Goal: Navigation & Orientation: Understand site structure

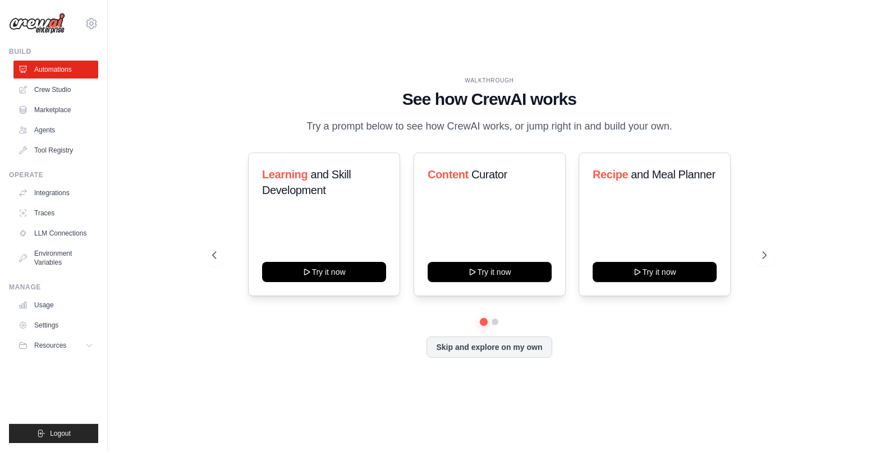
click at [61, 28] on img at bounding box center [37, 23] width 56 height 21
click at [87, 24] on icon at bounding box center [91, 23] width 13 height 13
click at [166, 171] on div "WALKTHROUGH See how CrewAI works Try a prompt below to see how CrewAI works, or…" at bounding box center [489, 226] width 727 height 430
click at [57, 324] on link "Settings" at bounding box center [55, 326] width 85 height 18
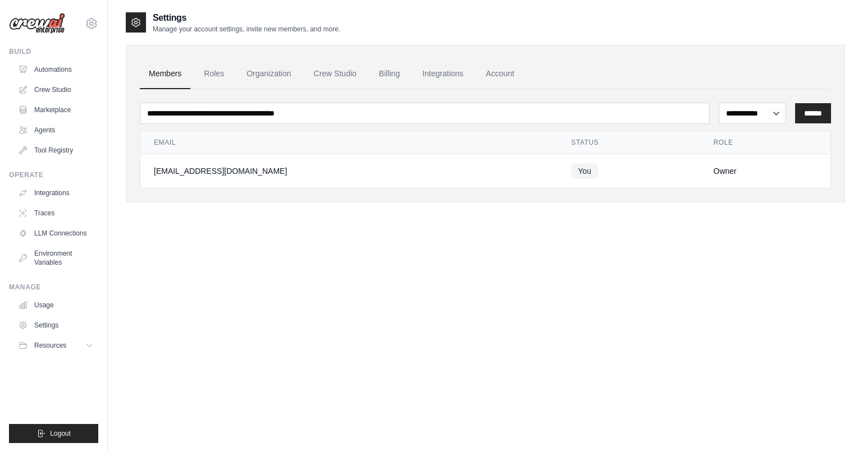
click at [504, 80] on link "Account" at bounding box center [499, 74] width 47 height 30
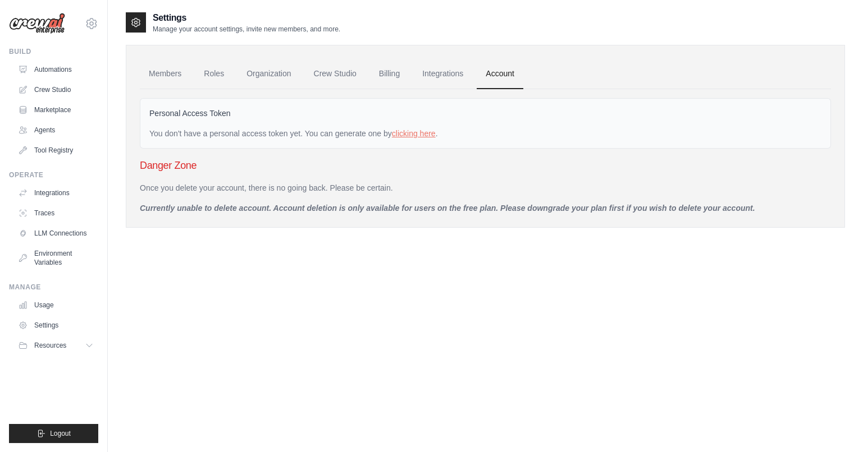
click at [434, 72] on link "Integrations" at bounding box center [442, 74] width 59 height 30
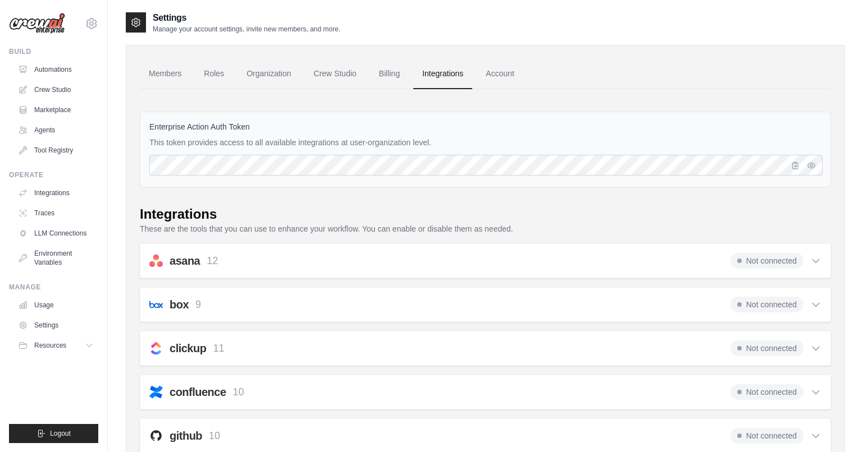
click at [381, 76] on link "Billing" at bounding box center [389, 74] width 39 height 30
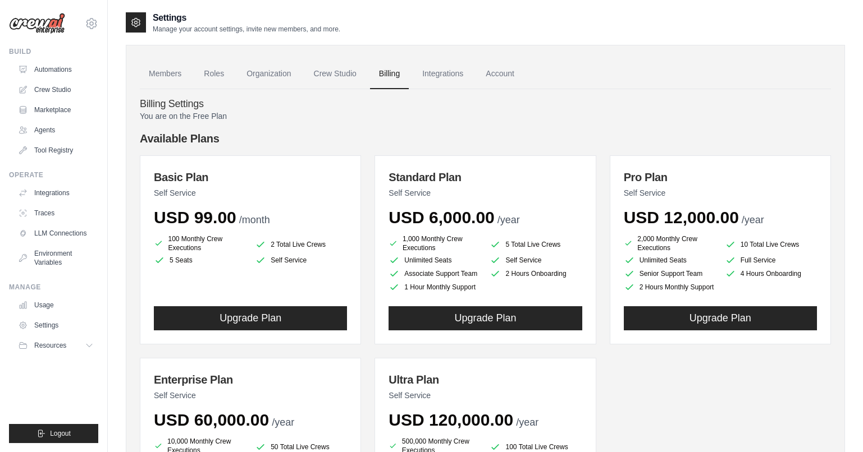
click at [157, 77] on link "Members" at bounding box center [165, 74] width 51 height 30
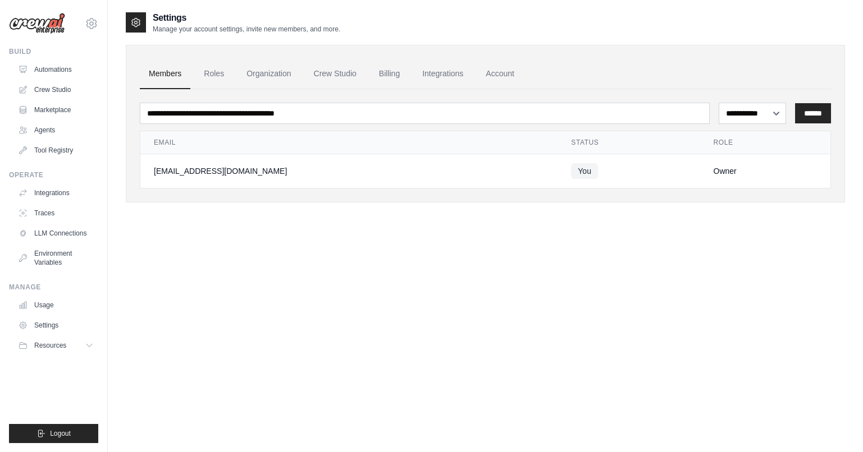
click at [203, 74] on link "Roles" at bounding box center [214, 74] width 38 height 30
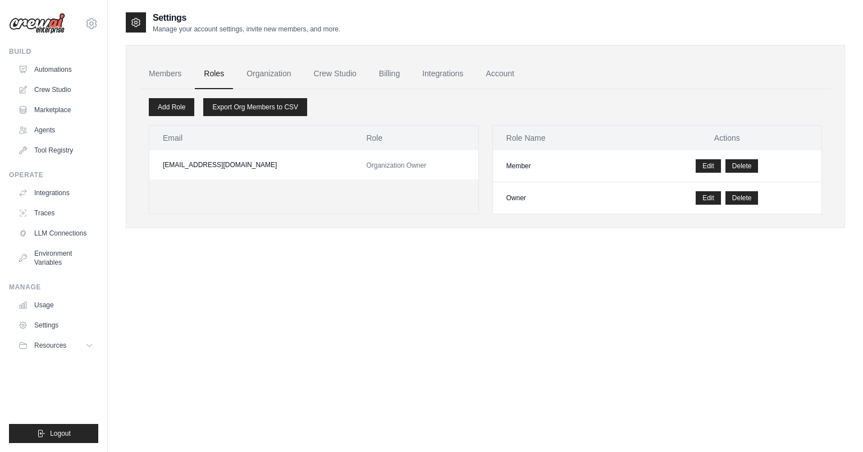
click at [277, 76] on link "Organization" at bounding box center [268, 74] width 62 height 30
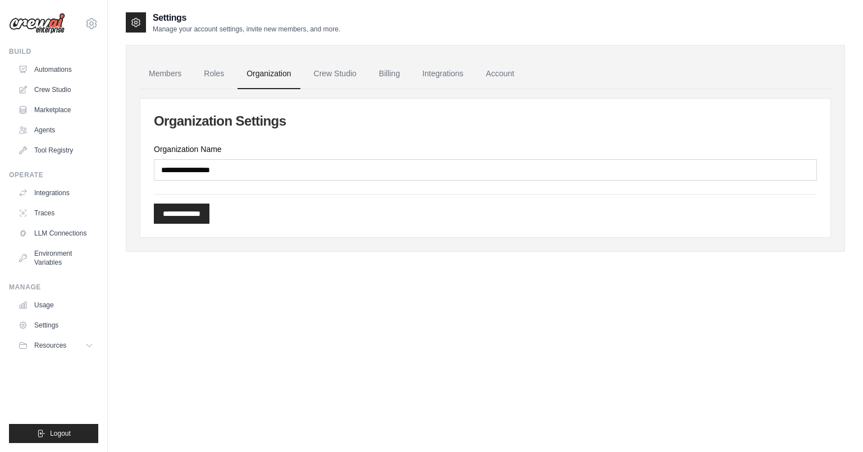
click at [337, 77] on link "Crew Studio" at bounding box center [335, 74] width 61 height 30
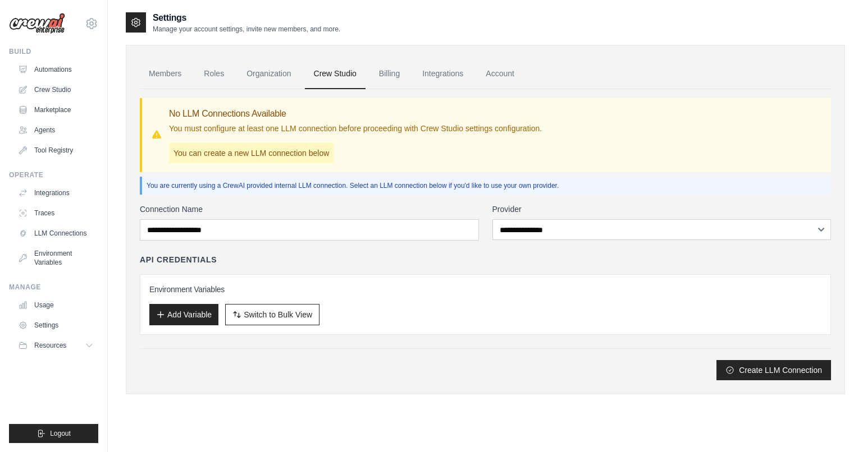
drag, startPoint x: 147, startPoint y: 185, endPoint x: 576, endPoint y: 181, distance: 429.4
click at [576, 181] on p "You are currently using a CrewAI provided internal LLM connection. Select an LL…" at bounding box center [486, 185] width 680 height 9
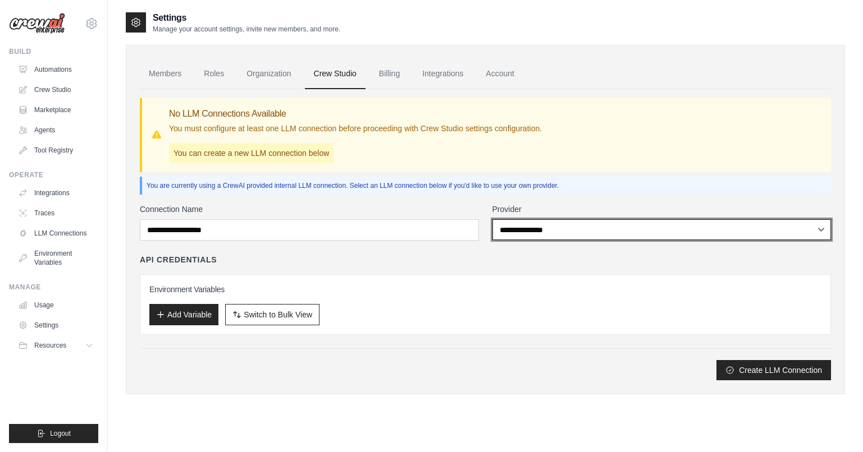
click at [576, 226] on select "**********" at bounding box center [661, 229] width 339 height 21
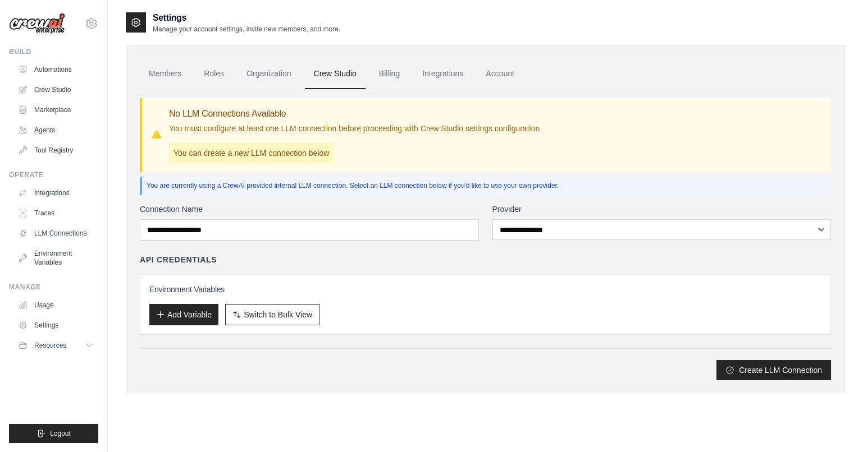
click at [588, 148] on div "No LLM Connections Available You must configure at least one LLM connection bef…" at bounding box center [486, 135] width 671 height 56
click at [34, 152] on link "Tool Registry" at bounding box center [55, 150] width 85 height 18
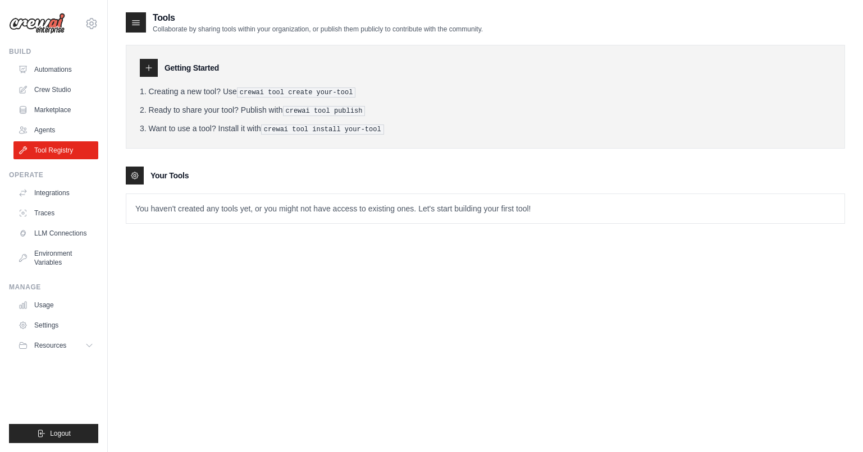
click at [161, 222] on div "Tools Collaborate by sharing tools within your organization, or publish them pu…" at bounding box center [485, 126] width 719 height 231
click at [168, 212] on p "You haven't created any tools yet, or you might not have access to existing one…" at bounding box center [485, 208] width 718 height 29
drag, startPoint x: 168, startPoint y: 207, endPoint x: 328, endPoint y: 210, distance: 160.5
click at [328, 210] on p "You haven't created any tools yet, or you might not have access to existing one…" at bounding box center [485, 208] width 718 height 29
click at [329, 210] on p "You haven't created any tools yet, or you might not have access to existing one…" at bounding box center [485, 208] width 718 height 29
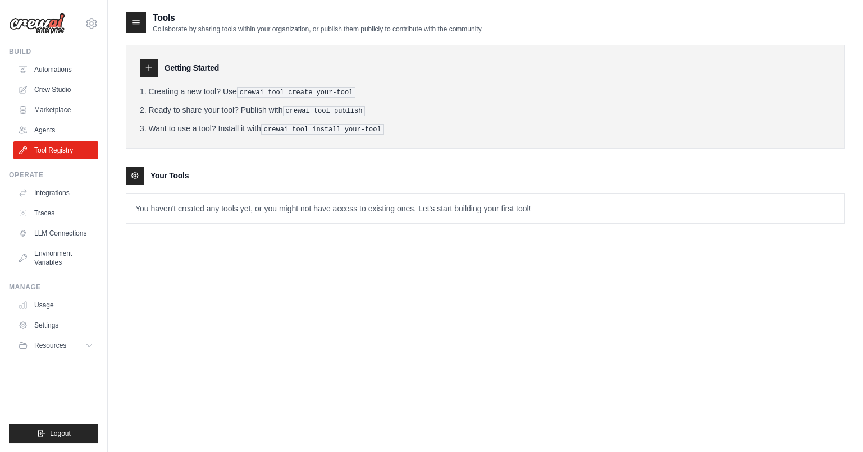
click at [46, 135] on link "Agents" at bounding box center [55, 130] width 85 height 18
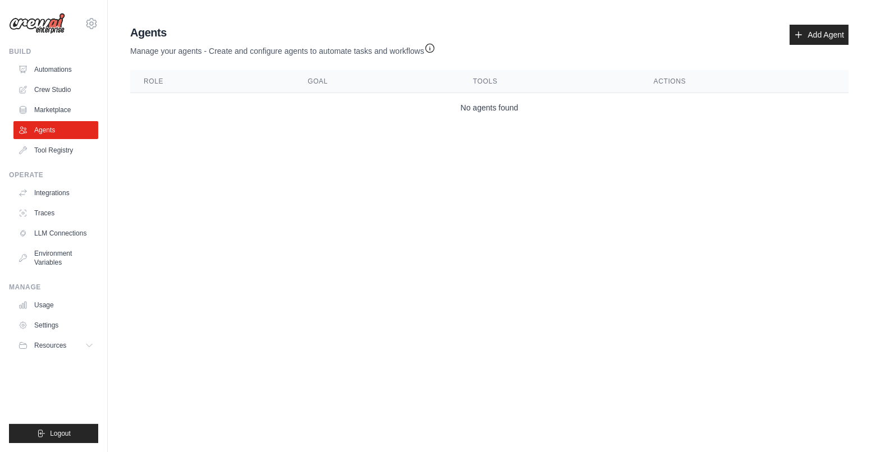
click at [63, 112] on link "Marketplace" at bounding box center [55, 110] width 85 height 18
